Goal: Transaction & Acquisition: Download file/media

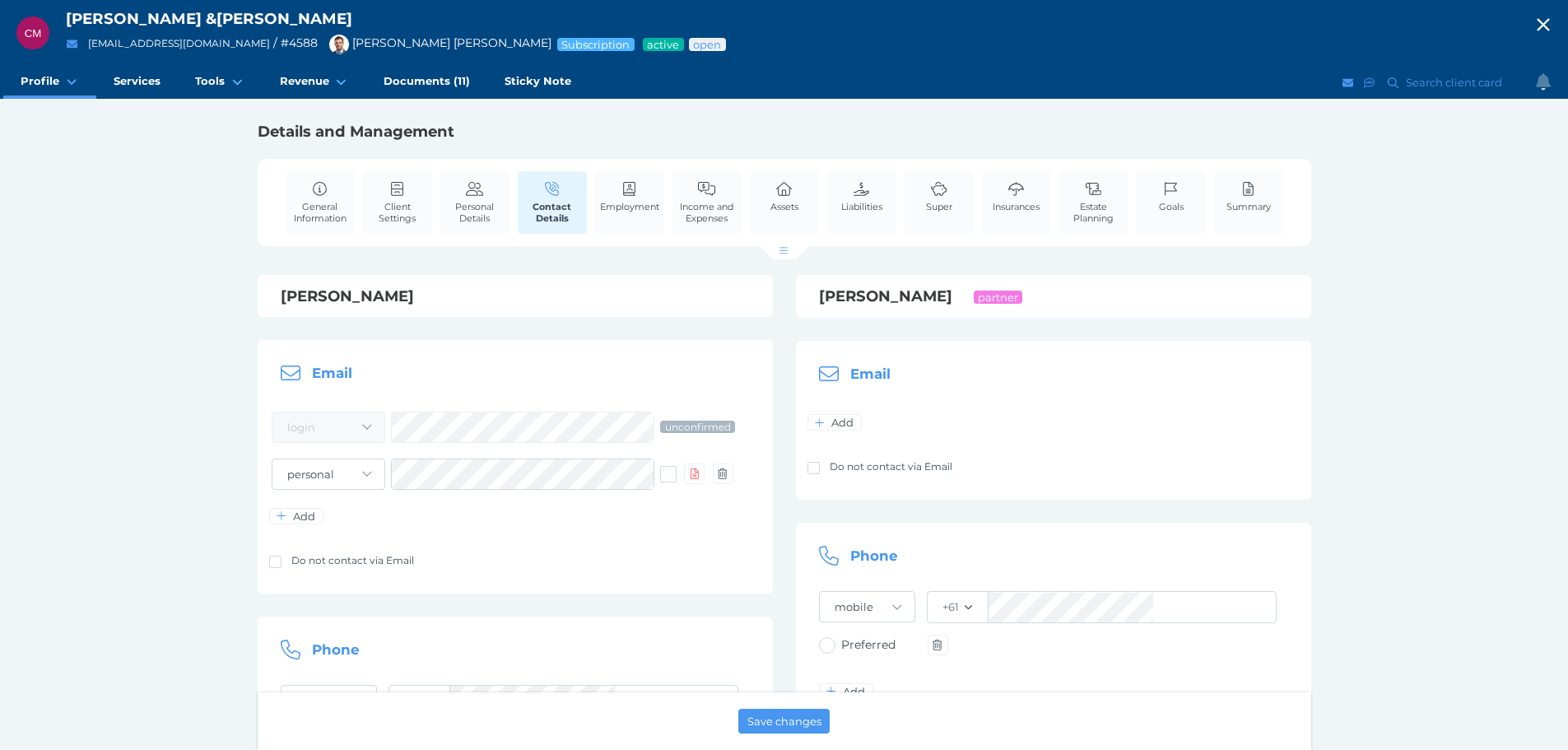
scroll to position [247, 0]
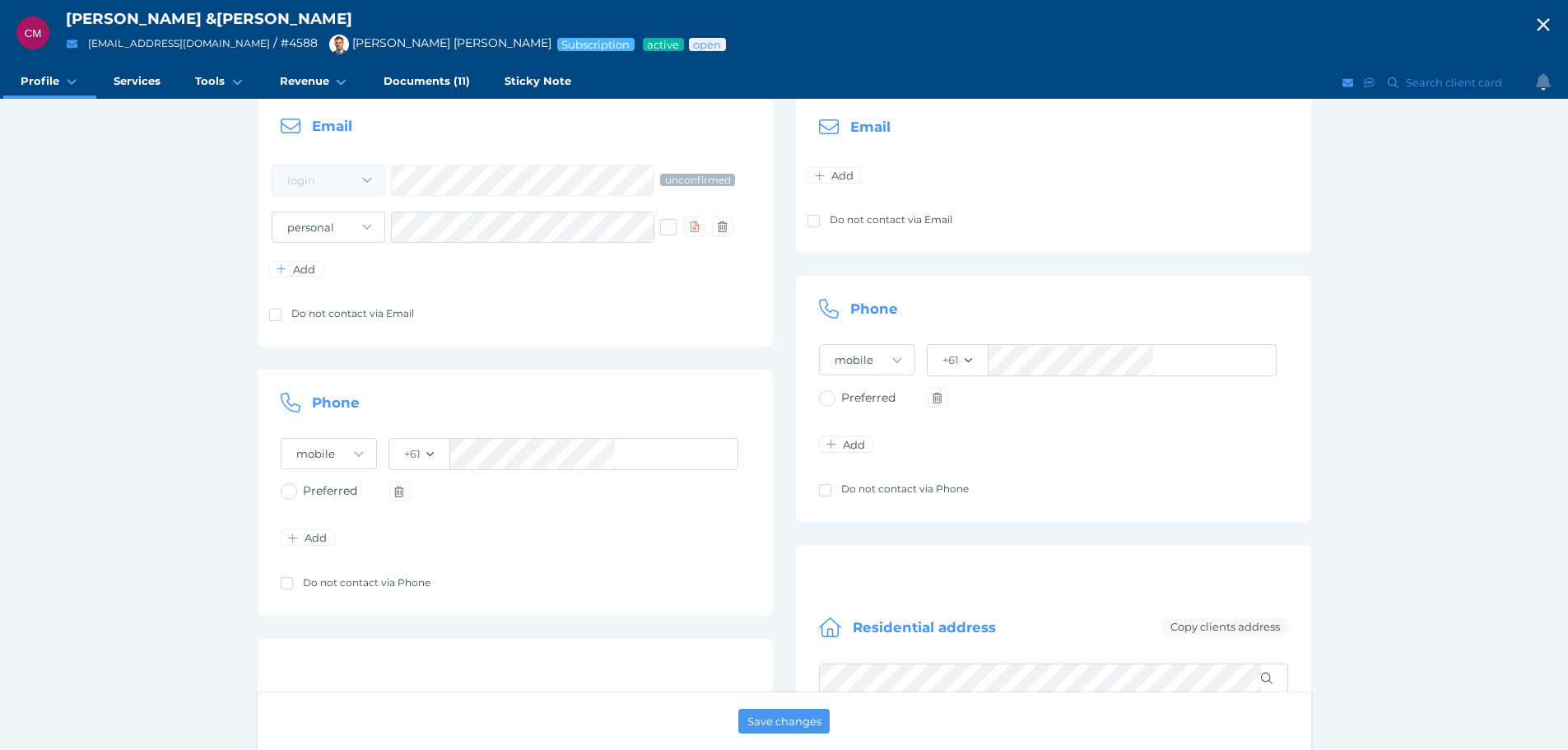
click at [1549, 24] on icon "button" at bounding box center [1543, 24] width 12 height 12
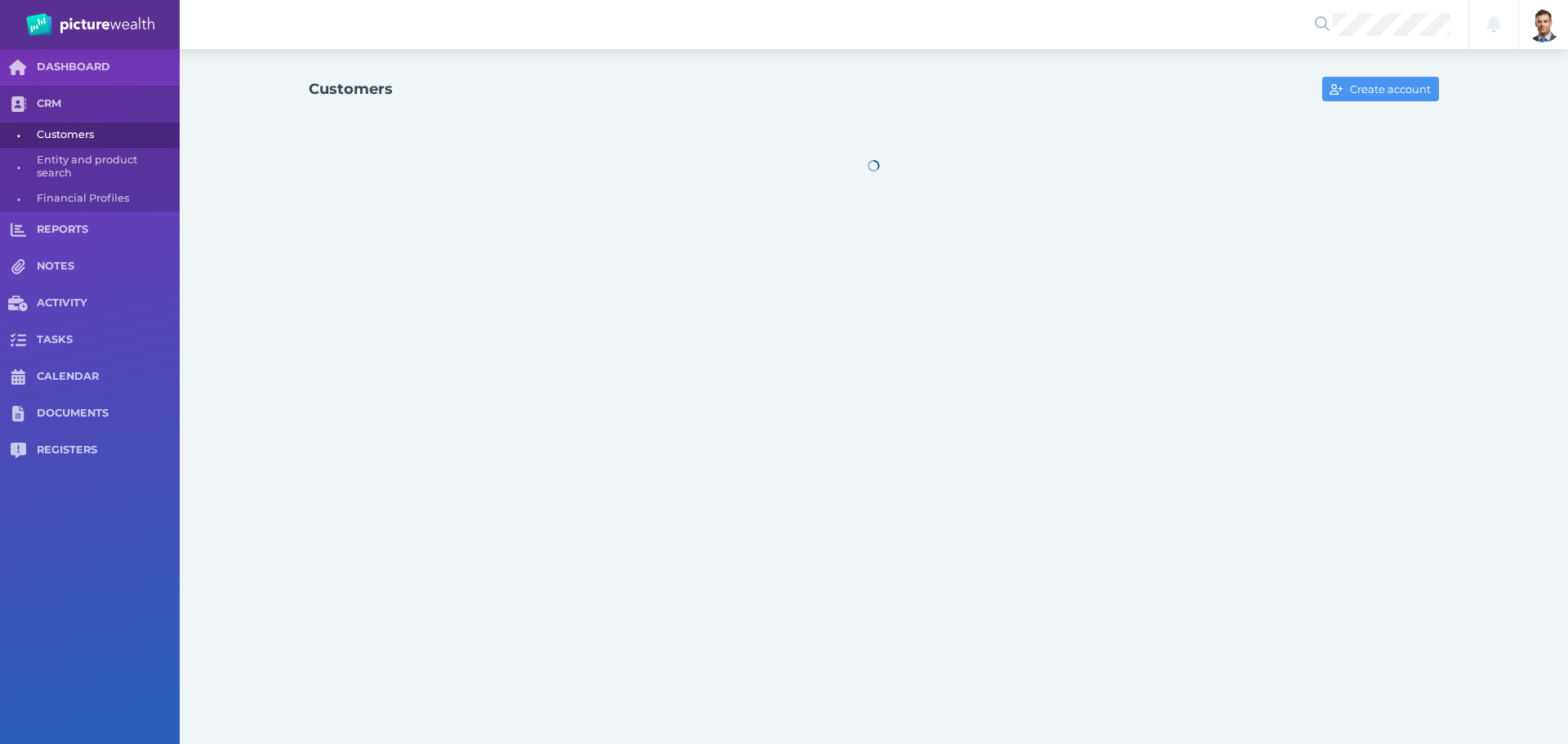
select select "25"
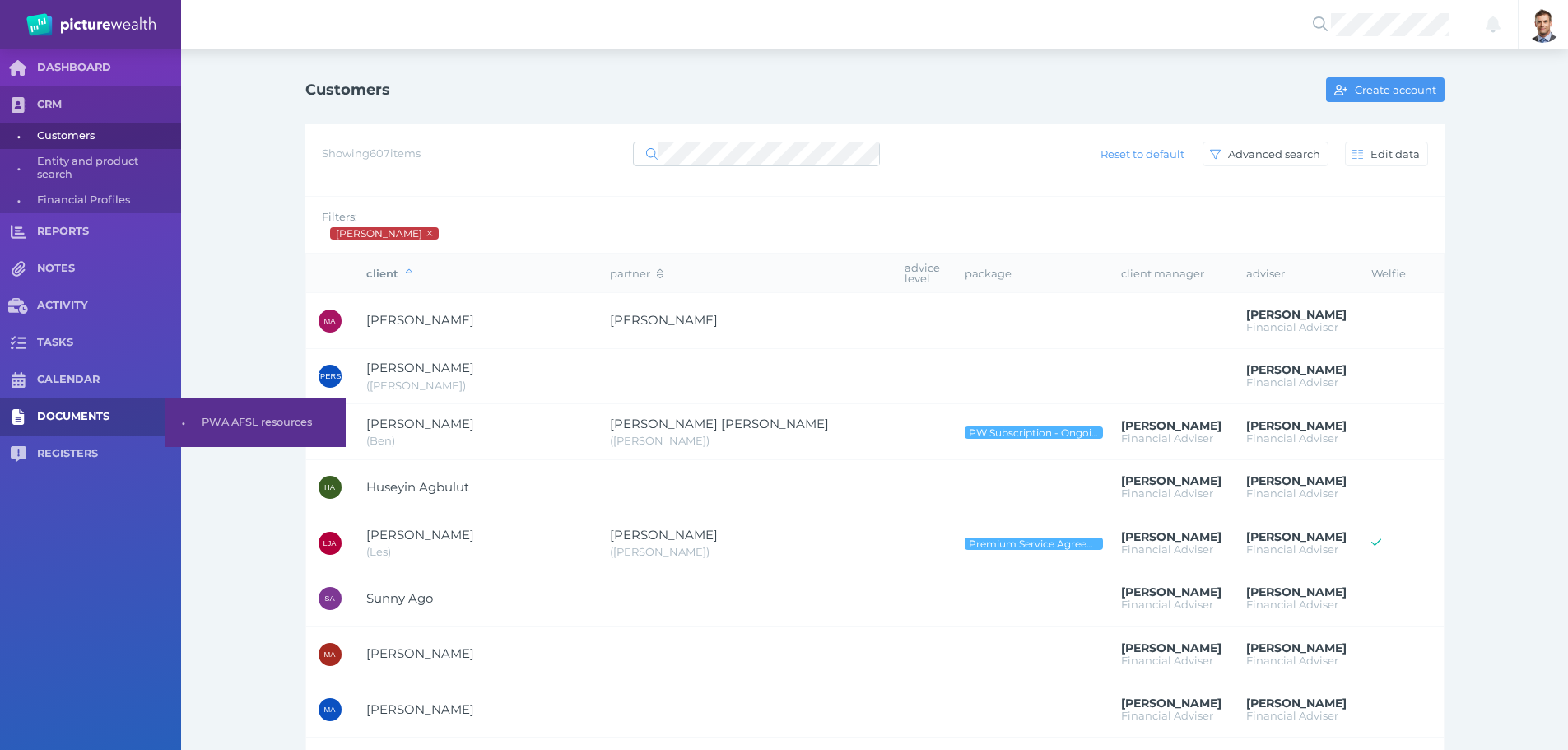
click at [111, 414] on span "DOCUMENTS" at bounding box center [109, 416] width 144 height 14
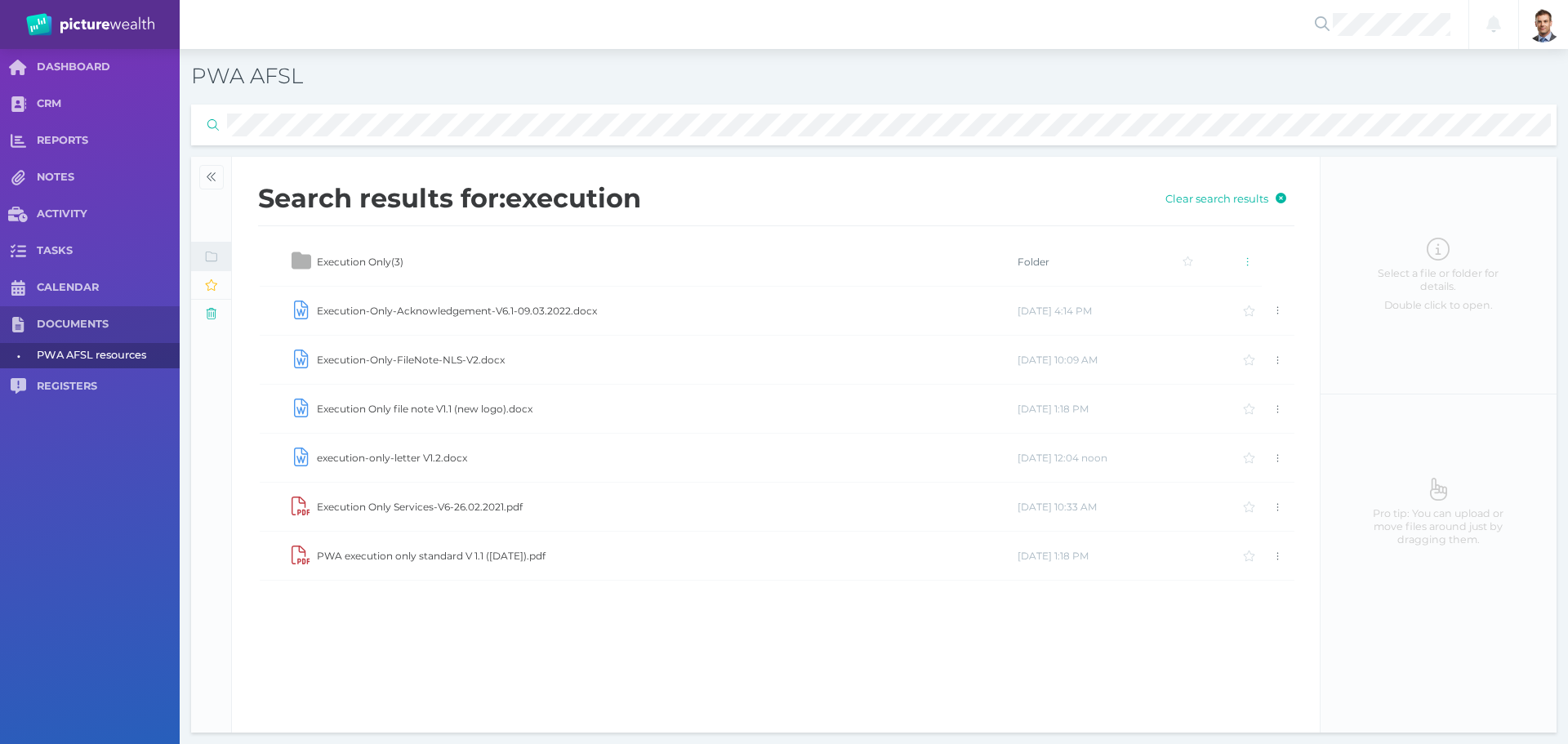
click at [456, 403] on td "Execution Only file note V1.1 (new logo).docx" at bounding box center [667, 409] width 701 height 49
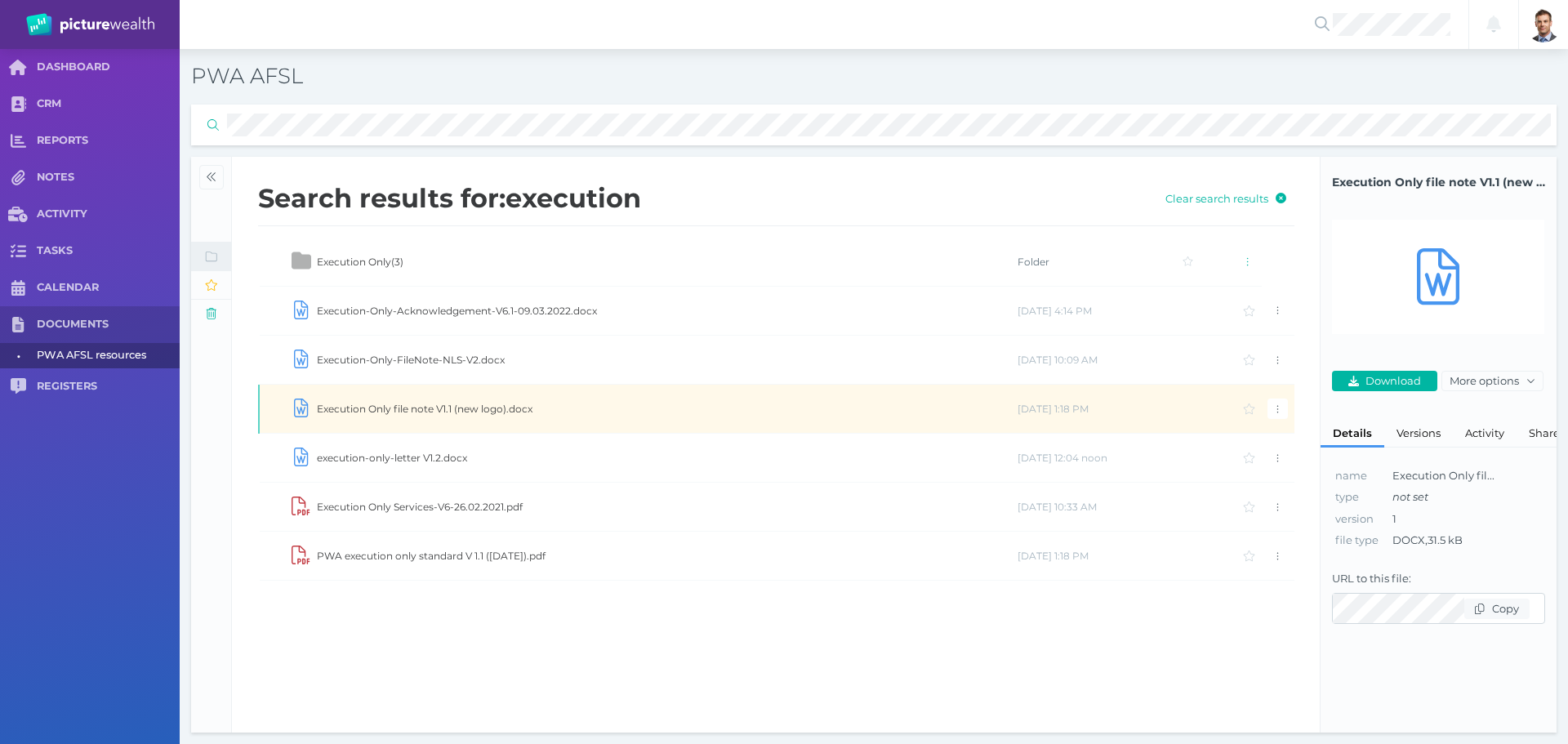
click at [456, 403] on td "Execution Only file note V1.1 (new logo).docx" at bounding box center [667, 409] width 701 height 49
